Goal: Entertainment & Leisure: Consume media (video, audio)

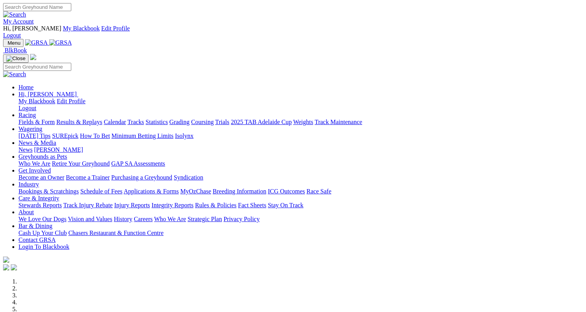
click at [36, 112] on link "Racing" at bounding box center [26, 115] width 17 height 7
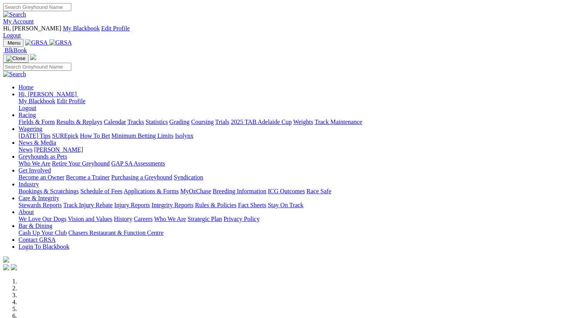
click at [36, 112] on link "Racing" at bounding box center [26, 115] width 17 height 7
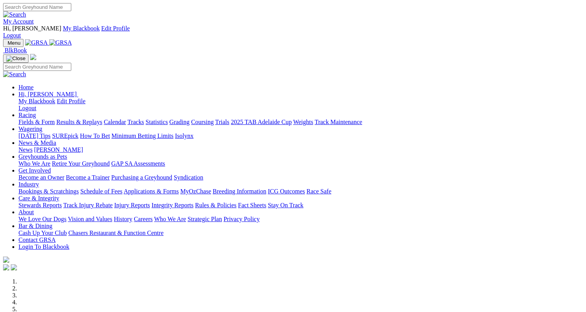
click at [86, 119] on link "Results & Replays" at bounding box center [79, 122] width 46 height 7
